Goal: Register for event/course

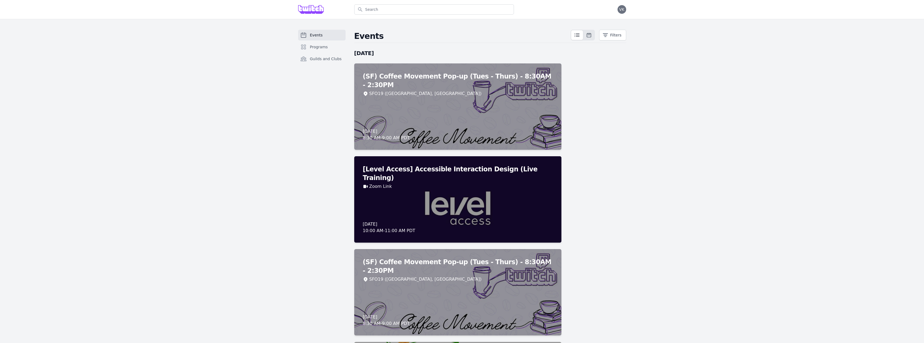
drag, startPoint x: 617, startPoint y: 289, endPoint x: 596, endPoint y: 71, distance: 218.5
click at [611, 38] on button "Filters" at bounding box center [612, 35] width 27 height 11
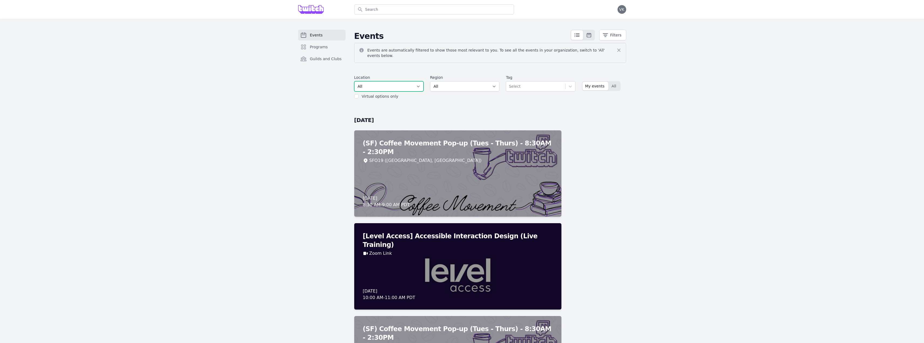
click at [398, 82] on select "All SEA81 Oscar ([GEOGRAPHIC_DATA], [GEOGRAPHIC_DATA]) LHR32 ([GEOGRAPHIC_DATA]…" at bounding box center [388, 86] width 69 height 10
select select "37"
click at [354, 81] on select "All SEA81 Oscar ([GEOGRAPHIC_DATA], [GEOGRAPHIC_DATA]) LHR32 ([GEOGRAPHIC_DATA]…" at bounding box center [388, 86] width 69 height 10
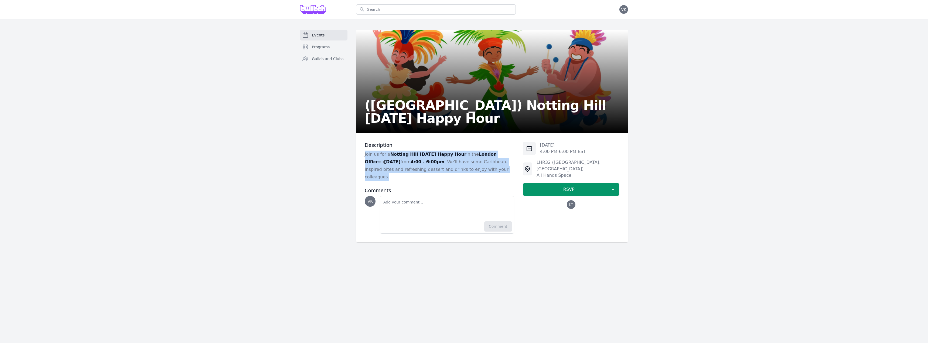
drag, startPoint x: 510, startPoint y: 169, endPoint x: 359, endPoint y: 156, distance: 151.9
click at [359, 156] on div "Description Join us for a Notting Hill Carnival Happy Hour in the London Office…" at bounding box center [492, 187] width 272 height 109
click at [539, 186] on span "RSVP" at bounding box center [568, 189] width 83 height 6
click at [542, 199] on link "I'm going" at bounding box center [571, 204] width 97 height 10
